Goal: Task Accomplishment & Management: Complete application form

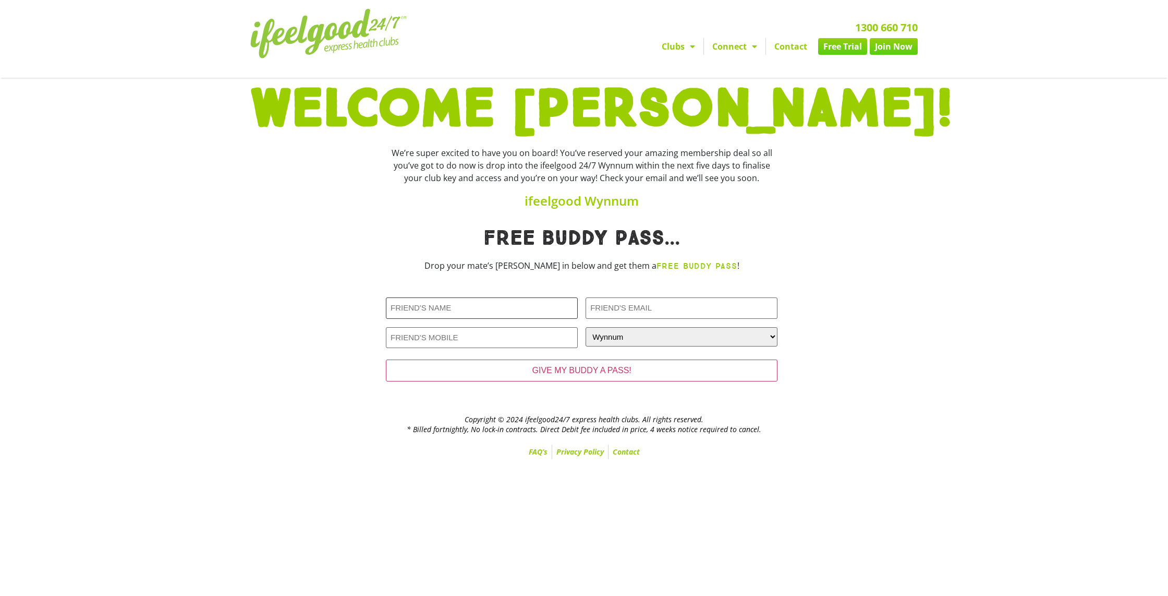
click at [425, 308] on input "Friends Name (Required)" at bounding box center [482, 307] width 192 height 21
type input "[PERSON_NAME]"
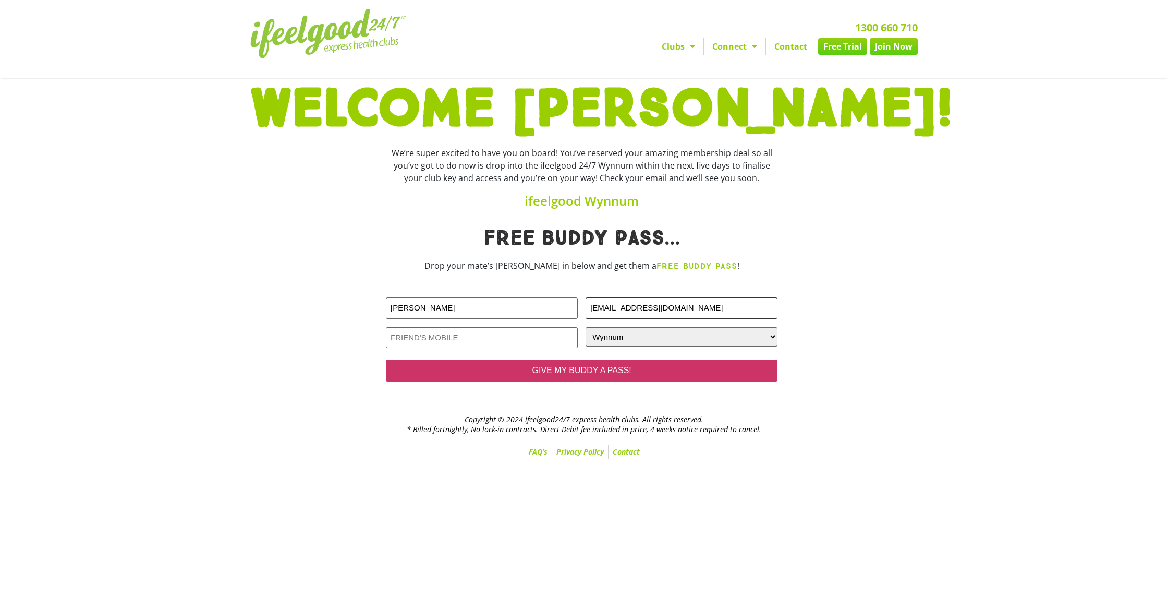
type input "[EMAIL_ADDRESS][DOMAIN_NAME]"
click at [578, 368] on input "GIVE MY BUDDY A PASS!" at bounding box center [582, 370] width 392 height 22
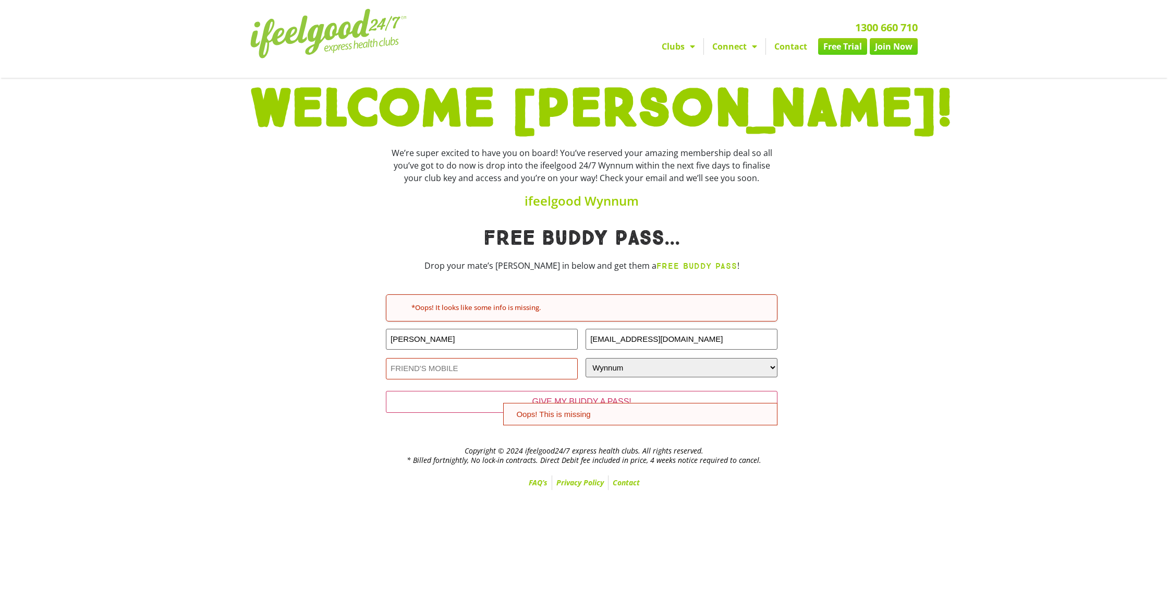
click at [443, 366] on input "Friends Phone (Required)" at bounding box center [482, 368] width 192 height 21
type input "0429019014"
click at [442, 448] on h2 "Copyright © 2024 ifeelgood24/7 express health clubs. All rights reserved. * Bil…" at bounding box center [584, 455] width 668 height 19
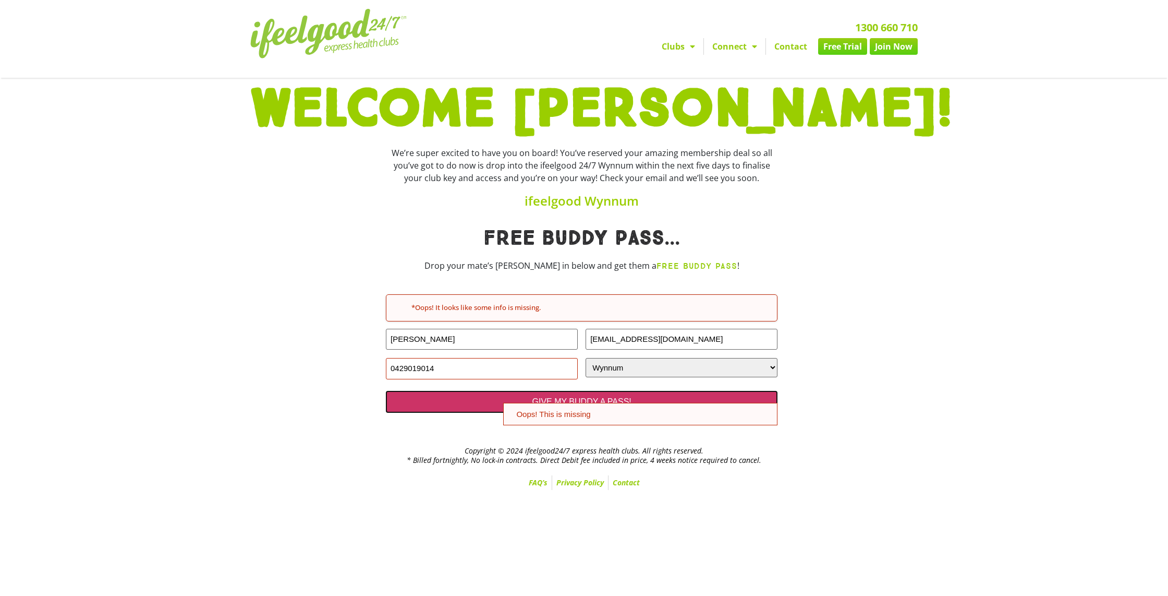
click at [472, 401] on input "GIVE MY BUDDY A PASS!" at bounding box center [582, 402] width 392 height 22
